Goal: Complete application form: Complete application form

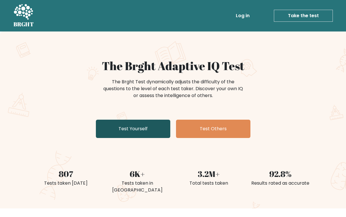
click at [129, 130] on link "Test Yourself" at bounding box center [133, 129] width 74 height 18
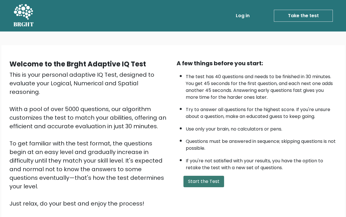
click at [213, 187] on button "Start the Test" at bounding box center [203, 181] width 41 height 11
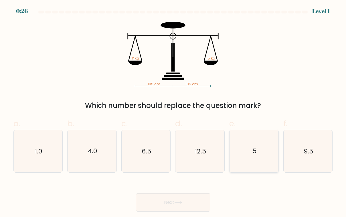
click at [249, 146] on icon "5" at bounding box center [254, 151] width 42 height 42
click at [173, 112] on input "e. 5" at bounding box center [173, 110] width 0 height 4
radio input "true"
click at [187, 200] on button "Next" at bounding box center [173, 202] width 74 height 18
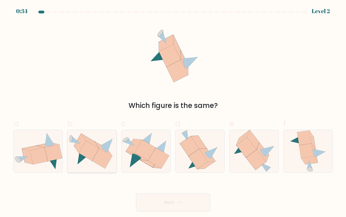
click at [98, 155] on icon at bounding box center [102, 158] width 20 height 20
click at [173, 112] on input "b." at bounding box center [173, 110] width 0 height 4
radio input "true"
click at [150, 200] on button "Next" at bounding box center [173, 202] width 74 height 18
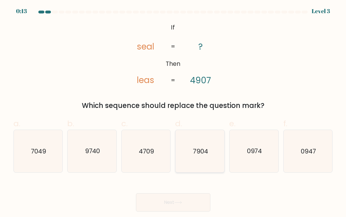
click at [201, 158] on icon "7904" at bounding box center [200, 151] width 42 height 42
click at [173, 112] on input "d. 7904" at bounding box center [173, 110] width 0 height 4
radio input "true"
click at [173, 209] on button "Next" at bounding box center [173, 202] width 74 height 18
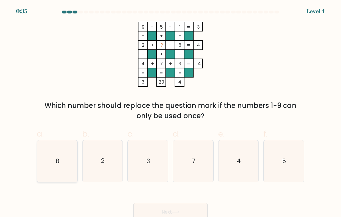
click at [59, 172] on icon "8" at bounding box center [57, 161] width 40 height 40
click at [171, 112] on input "a. 8" at bounding box center [171, 110] width 0 height 4
radio input "true"
click at [158, 214] on button "Next" at bounding box center [171, 212] width 74 height 18
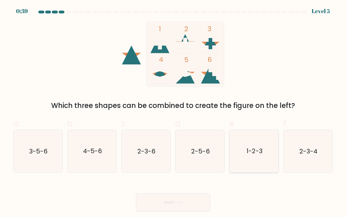
click at [257, 152] on text "1-2-3" at bounding box center [254, 150] width 16 height 9
click at [173, 112] on input "e. 1-2-3" at bounding box center [173, 110] width 0 height 4
radio input "true"
click at [172, 205] on button "Next" at bounding box center [173, 202] width 74 height 18
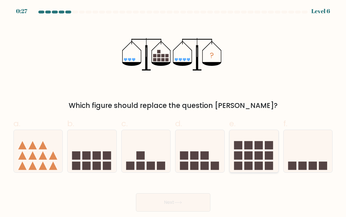
click at [248, 160] on icon at bounding box center [253, 151] width 49 height 40
click at [173, 112] on input "e." at bounding box center [173, 110] width 0 height 4
radio input "true"
click at [187, 206] on button "Next" at bounding box center [173, 202] width 74 height 18
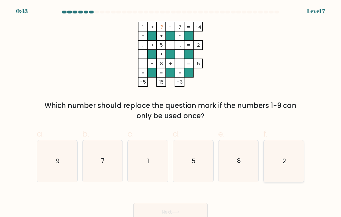
click at [277, 164] on icon "2" at bounding box center [284, 161] width 40 height 40
click at [171, 112] on input "f. 2" at bounding box center [171, 110] width 0 height 4
radio input "true"
click at [181, 214] on button "Next" at bounding box center [171, 212] width 74 height 18
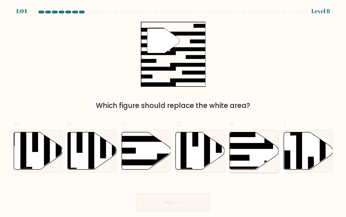
click at [249, 151] on icon at bounding box center [254, 150] width 49 height 37
click at [173, 112] on input "e." at bounding box center [173, 110] width 0 height 4
radio input "true"
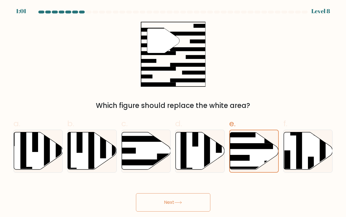
click at [195, 203] on button "Next" at bounding box center [173, 202] width 74 height 18
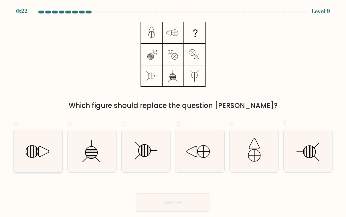
click at [34, 148] on icon at bounding box center [38, 151] width 42 height 42
click at [173, 112] on input "a." at bounding box center [173, 110] width 0 height 4
radio input "true"
click at [164, 204] on button "Next" at bounding box center [173, 202] width 74 height 18
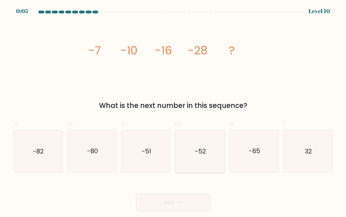
click at [216, 144] on icon "-52" at bounding box center [200, 151] width 42 height 42
click at [173, 112] on input "d. -52" at bounding box center [173, 110] width 0 height 4
radio input "true"
click at [171, 202] on button "Next" at bounding box center [173, 202] width 74 height 18
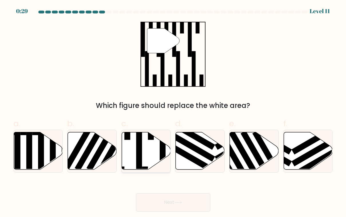
click at [147, 159] on icon at bounding box center [146, 150] width 49 height 37
click at [173, 112] on input "c." at bounding box center [173, 110] width 0 height 4
radio input "true"
click at [165, 198] on button "Next" at bounding box center [173, 202] width 74 height 18
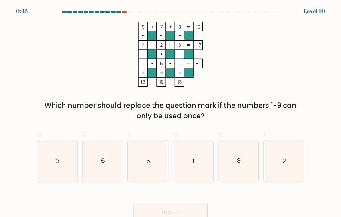
click at [125, 12] on div at bounding box center [124, 12] width 5 height 3
click at [199, 163] on icon "1" at bounding box center [193, 161] width 40 height 40
click at [171, 112] on input "d. 1" at bounding box center [171, 110] width 0 height 4
radio input "true"
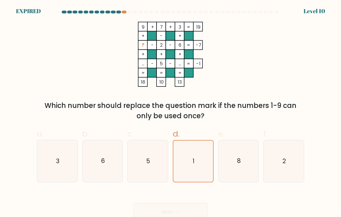
click at [190, 207] on div "Next" at bounding box center [170, 205] width 275 height 32
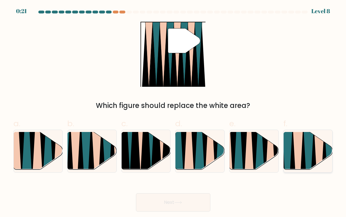
click at [294, 158] on icon at bounding box center [297, 172] width 11 height 98
click at [173, 112] on input "f." at bounding box center [173, 110] width 0 height 4
radio input "true"
click at [184, 207] on button "Next" at bounding box center [173, 202] width 74 height 18
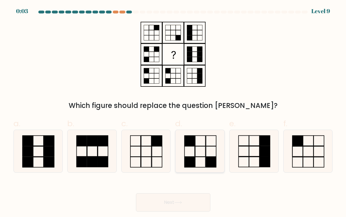
click at [205, 152] on rect at bounding box center [200, 151] width 10 height 10
click at [173, 112] on input "d." at bounding box center [173, 110] width 0 height 4
radio input "true"
click at [191, 206] on button "Next" at bounding box center [173, 202] width 74 height 18
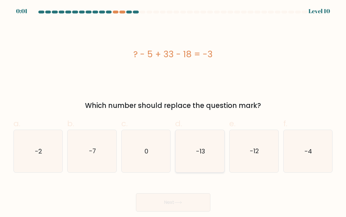
click at [197, 148] on text "-13" at bounding box center [200, 150] width 9 height 9
click at [173, 112] on input "d. -13" at bounding box center [173, 110] width 0 height 4
radio input "true"
click at [193, 214] on body "0:00 Level 10 0" at bounding box center [173, 108] width 346 height 217
click at [193, 206] on button "Next" at bounding box center [173, 202] width 74 height 18
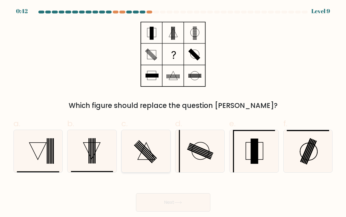
click at [147, 152] on icon at bounding box center [146, 151] width 42 height 42
click at [173, 112] on input "c." at bounding box center [173, 110] width 0 height 4
radio input "true"
click at [166, 201] on button "Next" at bounding box center [173, 202] width 74 height 18
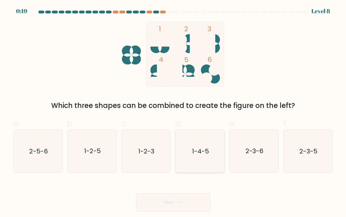
click at [195, 149] on text "1-4-5" at bounding box center [200, 150] width 17 height 9
click at [173, 112] on input "d. 1-4-5" at bounding box center [173, 110] width 0 height 4
radio input "true"
click at [182, 198] on button "Next" at bounding box center [173, 202] width 74 height 18
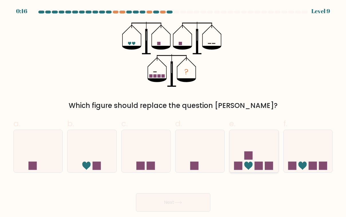
click at [243, 141] on icon at bounding box center [253, 151] width 49 height 40
click at [173, 112] on input "e." at bounding box center [173, 110] width 0 height 4
radio input "true"
click at [194, 208] on button "Next" at bounding box center [173, 202] width 74 height 18
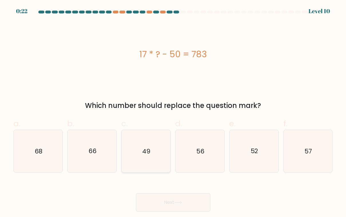
click at [146, 134] on icon "49" at bounding box center [146, 151] width 42 height 42
click at [173, 112] on input "c. 49" at bounding box center [173, 110] width 0 height 4
radio input "true"
click at [169, 199] on button "Next" at bounding box center [173, 202] width 74 height 18
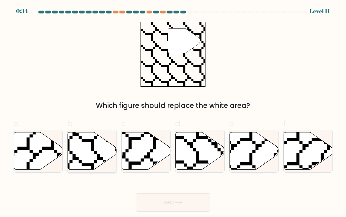
click at [89, 151] on icon at bounding box center [92, 150] width 49 height 37
click at [173, 112] on input "b." at bounding box center [173, 110] width 0 height 4
radio input "true"
click at [159, 205] on button "Next" at bounding box center [173, 202] width 74 height 18
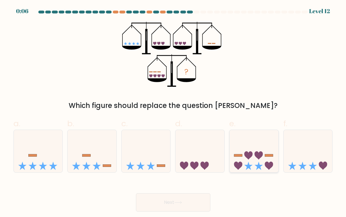
click at [260, 158] on icon at bounding box center [253, 151] width 49 height 40
click at [173, 112] on input "e." at bounding box center [173, 110] width 0 height 4
radio input "true"
click at [169, 201] on button "Next" at bounding box center [173, 202] width 74 height 18
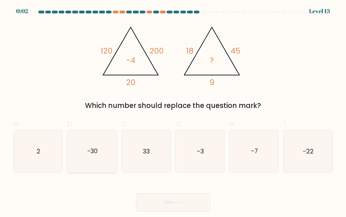
click at [98, 132] on icon "-30" at bounding box center [92, 151] width 42 height 42
click at [173, 112] on input "b. -30" at bounding box center [173, 110] width 0 height 4
radio input "true"
click at [166, 198] on button "Next" at bounding box center [173, 202] width 74 height 18
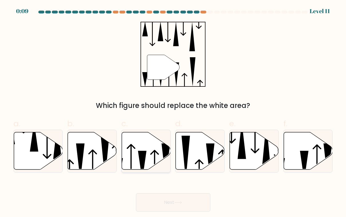
click at [145, 159] on icon at bounding box center [142, 165] width 9 height 29
click at [173, 112] on input "c." at bounding box center [173, 110] width 0 height 4
radio input "true"
click at [167, 206] on button "Next" at bounding box center [173, 202] width 74 height 18
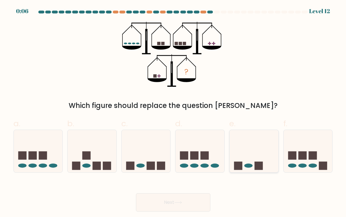
click at [250, 150] on icon at bounding box center [253, 151] width 49 height 40
click at [173, 112] on input "e." at bounding box center [173, 110] width 0 height 4
radio input "true"
click at [179, 199] on button "Next" at bounding box center [173, 202] width 74 height 18
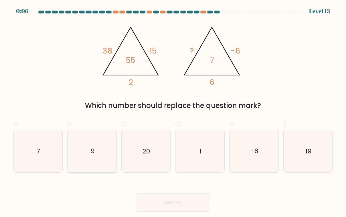
click at [102, 146] on icon "9" at bounding box center [92, 151] width 42 height 42
click at [173, 112] on input "b. 9" at bounding box center [173, 110] width 0 height 4
radio input "true"
click at [153, 201] on button "Next" at bounding box center [173, 202] width 74 height 18
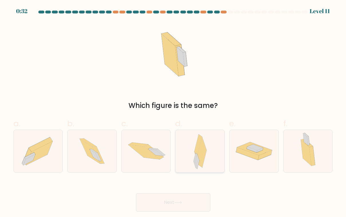
click at [205, 156] on icon at bounding box center [199, 151] width 13 height 42
click at [173, 112] on input "d." at bounding box center [173, 110] width 0 height 4
radio input "true"
click at [193, 198] on button "Next" at bounding box center [173, 202] width 74 height 18
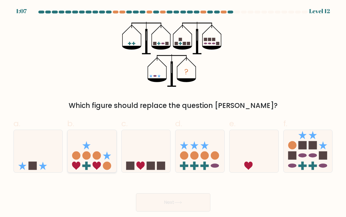
click at [90, 148] on icon at bounding box center [91, 151] width 49 height 40
click at [173, 112] on input "b." at bounding box center [173, 110] width 0 height 4
radio input "true"
click at [160, 194] on button "Next" at bounding box center [173, 202] width 74 height 18
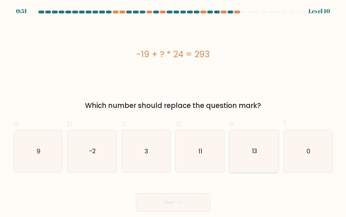
click at [242, 144] on icon "13" at bounding box center [254, 151] width 42 height 42
click at [173, 112] on input "e. 13" at bounding box center [173, 110] width 0 height 4
radio input "true"
click at [181, 207] on button "Next" at bounding box center [173, 202] width 74 height 18
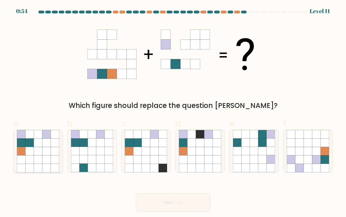
click at [23, 148] on icon at bounding box center [21, 151] width 8 height 8
click at [173, 112] on input "a." at bounding box center [173, 110] width 0 height 4
radio input "true"
click at [161, 203] on button "Next" at bounding box center [173, 202] width 74 height 18
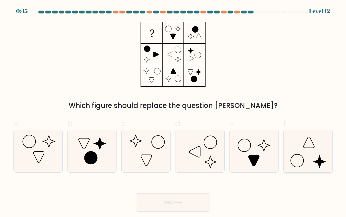
click at [304, 152] on icon at bounding box center [308, 151] width 42 height 42
click at [173, 112] on input "f." at bounding box center [173, 110] width 0 height 4
radio input "true"
click at [180, 198] on button "Next" at bounding box center [173, 202] width 74 height 18
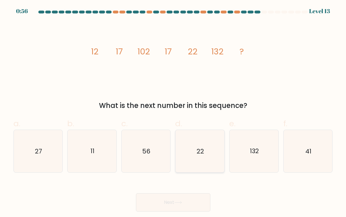
click at [198, 142] on icon "22" at bounding box center [200, 151] width 42 height 42
click at [173, 112] on input "d. 22" at bounding box center [173, 110] width 0 height 4
radio input "true"
click at [189, 199] on button "Next" at bounding box center [173, 202] width 74 height 18
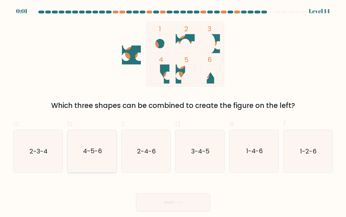
click at [95, 166] on icon "4-5-6" at bounding box center [92, 151] width 42 height 42
click at [173, 112] on input "b. 4-5-6" at bounding box center [173, 110] width 0 height 4
radio input "true"
click at [157, 207] on button "Next" at bounding box center [173, 202] width 74 height 18
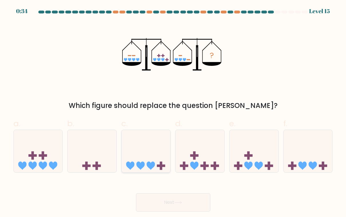
click at [151, 150] on icon at bounding box center [146, 151] width 49 height 40
click at [173, 112] on input "c." at bounding box center [173, 110] width 0 height 4
radio input "true"
click at [179, 204] on button "Next" at bounding box center [173, 202] width 74 height 18
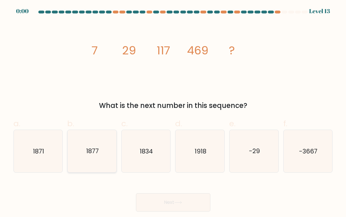
click at [93, 153] on text "1877" at bounding box center [92, 150] width 13 height 9
click at [173, 112] on input "b. 1877" at bounding box center [173, 110] width 0 height 4
radio input "true"
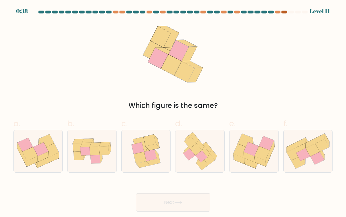
click at [282, 13] on div at bounding box center [284, 12] width 6 height 3
click at [154, 148] on icon at bounding box center [153, 147] width 14 height 6
click at [173, 112] on input "c." at bounding box center [173, 110] width 0 height 4
radio input "true"
click at [168, 199] on button "Next" at bounding box center [173, 202] width 74 height 18
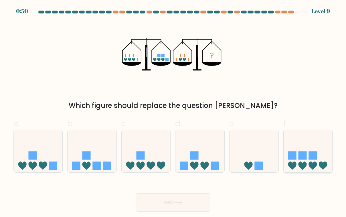
click at [322, 162] on icon at bounding box center [323, 166] width 8 height 8
click at [173, 112] on input "f." at bounding box center [173, 110] width 0 height 4
radio input "true"
click at [201, 204] on button "Next" at bounding box center [173, 202] width 74 height 18
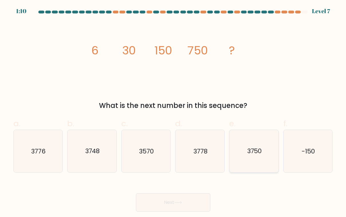
click at [250, 152] on text "3750" at bounding box center [254, 150] width 15 height 9
click at [173, 112] on input "e. 3750" at bounding box center [173, 110] width 0 height 4
radio input "true"
click at [203, 199] on button "Next" at bounding box center [173, 202] width 74 height 18
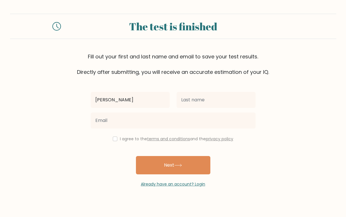
type input "[PERSON_NAME]"
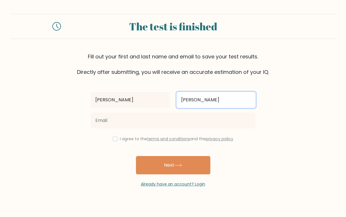
type input "marek"
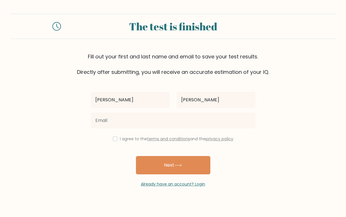
click at [194, 111] on div at bounding box center [173, 120] width 172 height 21
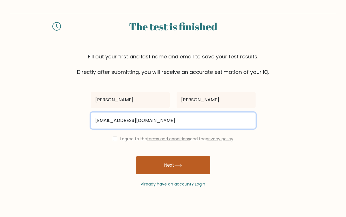
type input "d3ni2004@gmail.com"
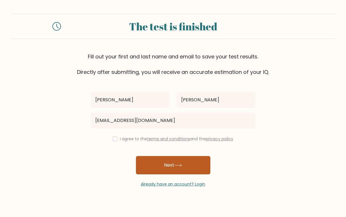
click at [178, 163] on button "Next" at bounding box center [173, 165] width 74 height 18
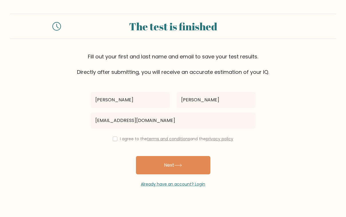
click at [114, 142] on div "I agree to the terms and conditions and the privacy policy" at bounding box center [173, 138] width 172 height 7
click at [114, 139] on input "checkbox" at bounding box center [115, 138] width 5 height 5
checkbox input "true"
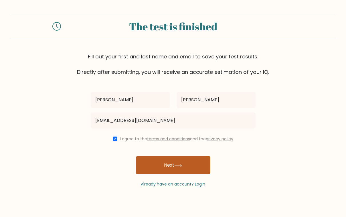
click at [162, 165] on button "Next" at bounding box center [173, 165] width 74 height 18
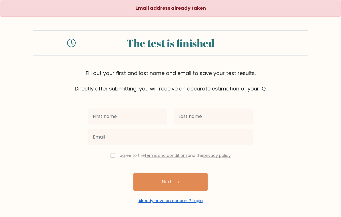
click at [156, 202] on link "Already have an account? Login" at bounding box center [171, 201] width 64 height 6
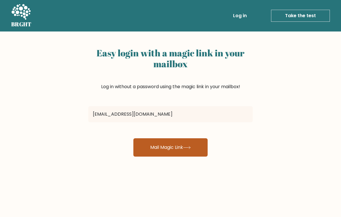
type input "[EMAIL_ADDRESS][DOMAIN_NAME]"
click at [161, 149] on button "Mail Magic Link" at bounding box center [171, 147] width 74 height 18
